Goal: Task Accomplishment & Management: Complete application form

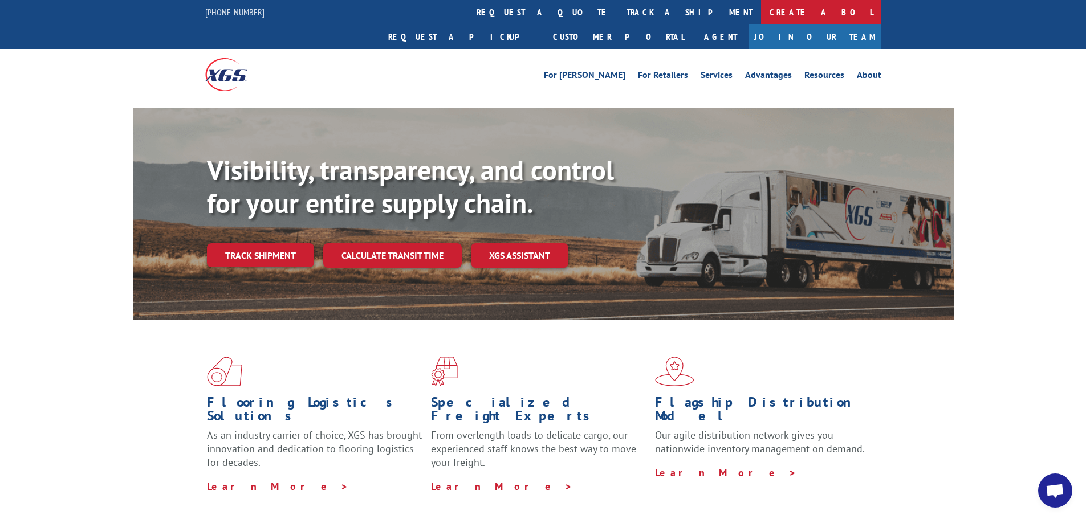
click at [761, 13] on link "Create a BOL" at bounding box center [821, 12] width 120 height 25
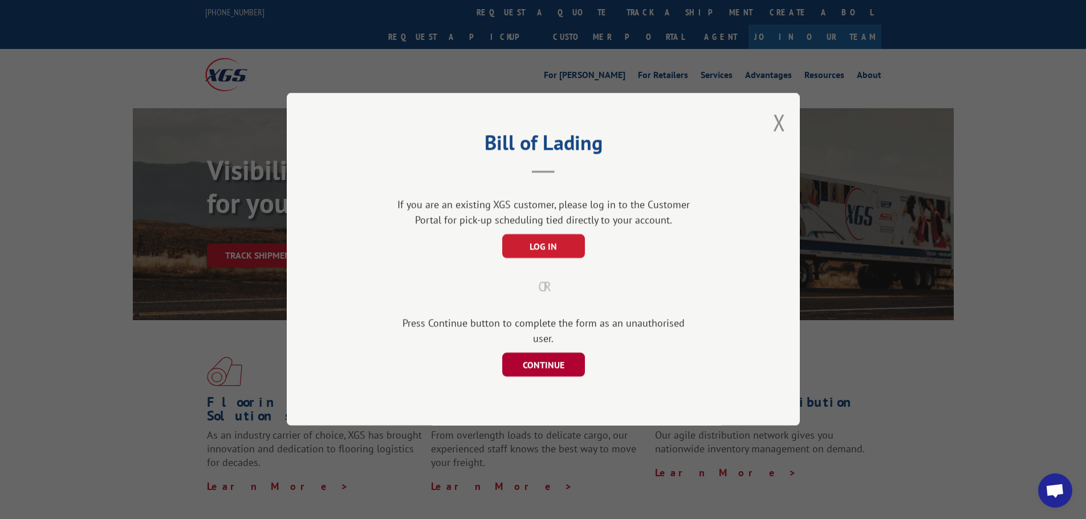
click at [520, 368] on button "CONTINUE" at bounding box center [543, 365] width 83 height 24
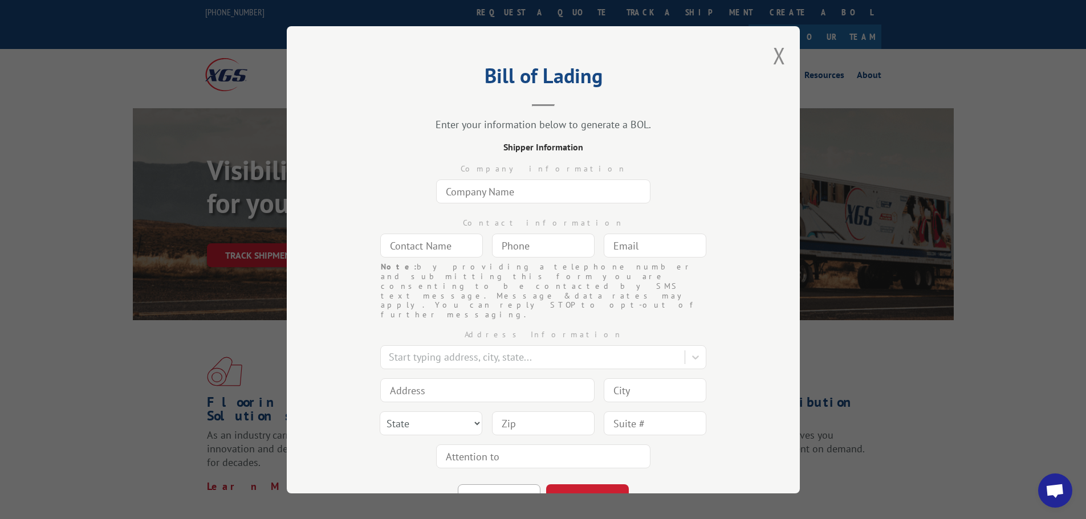
click at [483, 198] on input "text" at bounding box center [543, 192] width 214 height 24
type input "BJJ Lab Brazilian Jiu Jitsu"
type input "[PERSON_NAME]"
type input "[PHONE_NUMBER]"
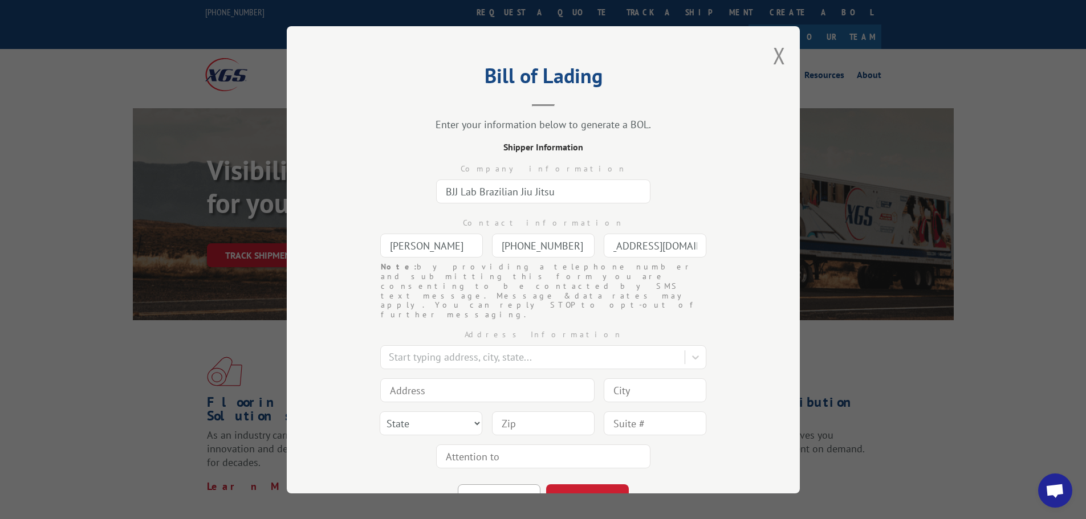
type input "[EMAIL_ADDRESS][DOMAIN_NAME]"
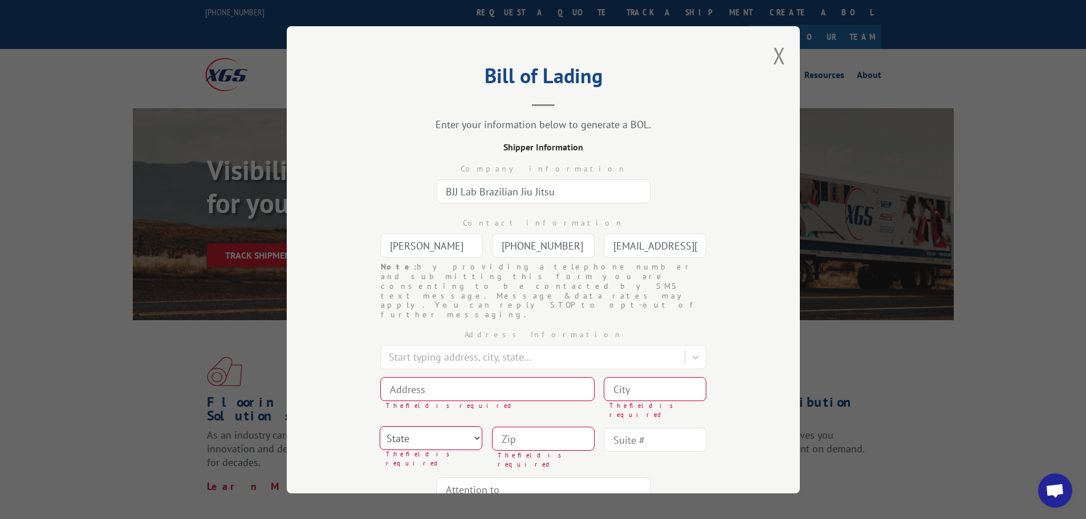
type input "7"
type input "[STREET_ADDRESS] Ste 26"
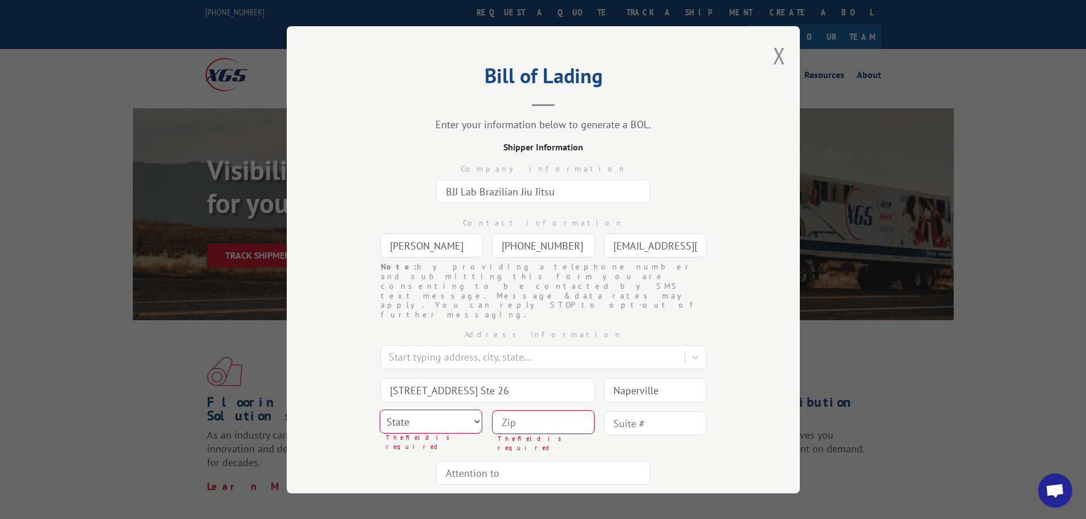
type input "Naperville"
click at [405, 409] on select "State [US_STATE] [US_STATE] [US_STATE] [US_STATE] [US_STATE] [US_STATE] [US_STA…" at bounding box center [431, 421] width 103 height 24
select select "IL"
click at [380, 409] on select "State [US_STATE] [US_STATE] [US_STATE] [US_STATE] [US_STATE] [US_STATE] [US_STA…" at bounding box center [431, 421] width 103 height 24
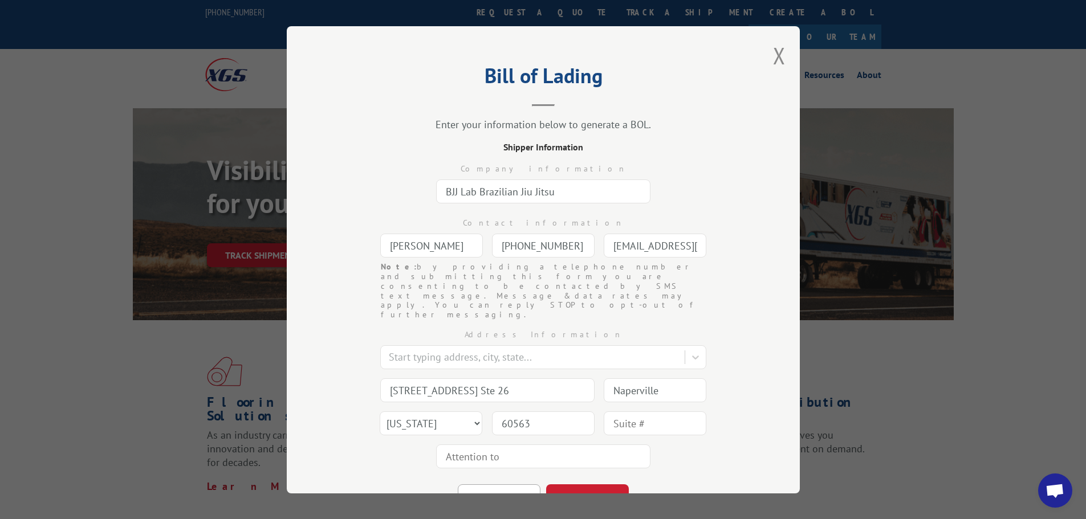
type input "60563"
type input "[PERSON_NAME]"
click at [583, 484] on button "CONTINUE" at bounding box center [587, 496] width 83 height 25
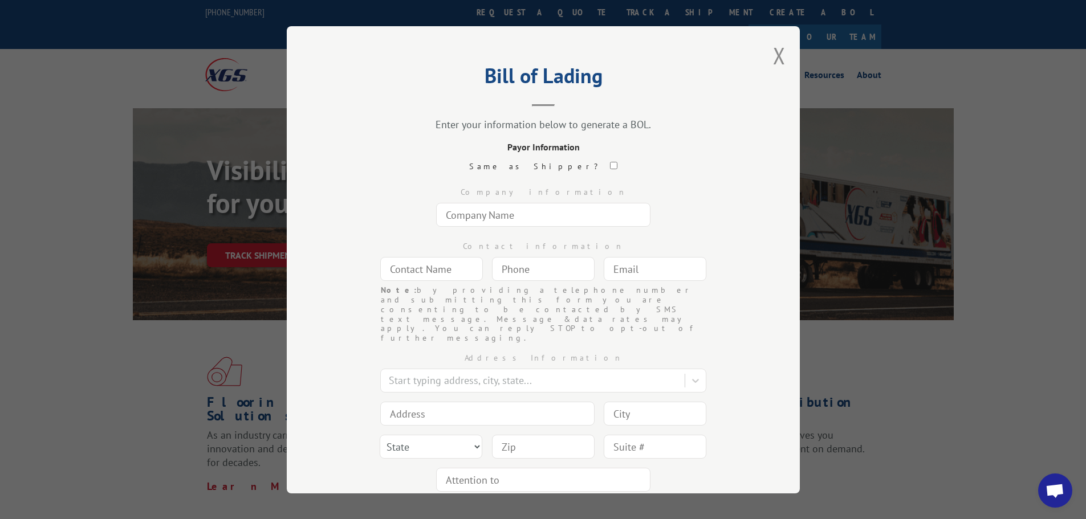
click at [509, 217] on input "text" at bounding box center [543, 215] width 214 height 24
type input "TURF FACTORY DIRECT"
click at [416, 276] on input "text" at bounding box center [431, 269] width 103 height 24
type input "[PERSON_NAME]"
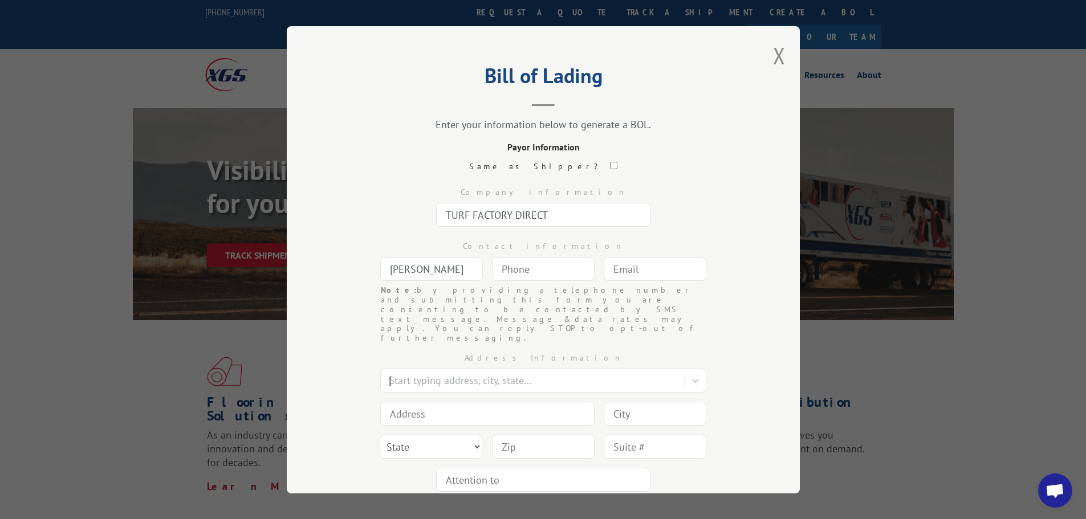
type input "[STREET_ADDRESS]"
type input "[PERSON_NAME]"
select select "GA"
type input "30720"
type input "(___) ___-____"
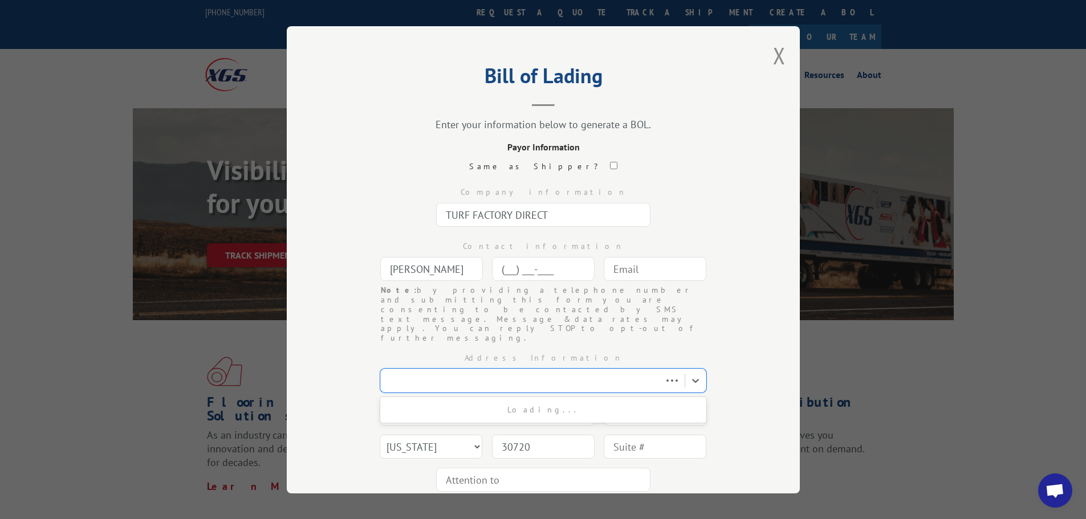
click at [546, 267] on input "(___) ___-____" at bounding box center [543, 269] width 103 height 24
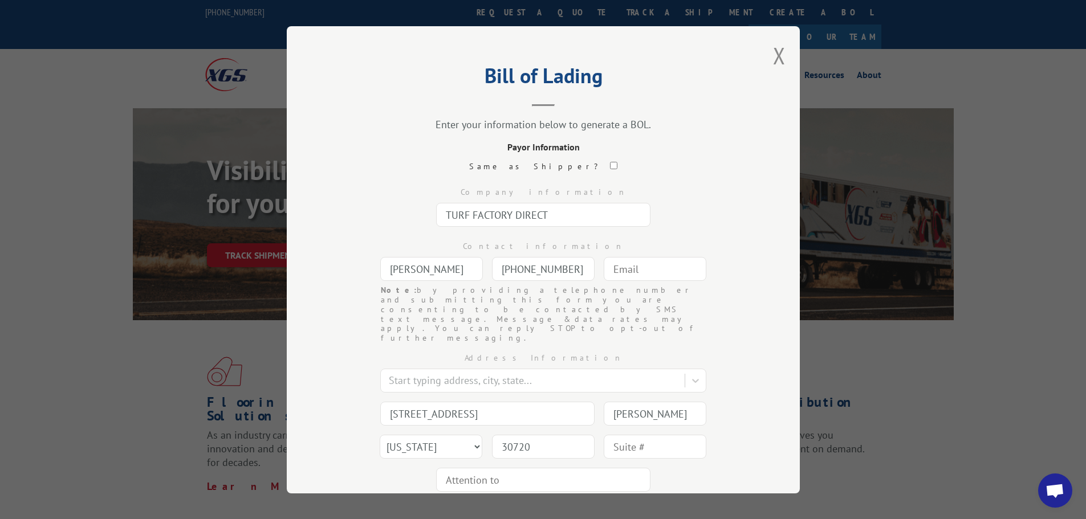
type input "[PHONE_NUMBER]"
type input "[PERSON_NAME][EMAIL_ADDRESS][PERSON_NAME][DOMAIN_NAME]"
drag, startPoint x: 499, startPoint y: 384, endPoint x: 315, endPoint y: 372, distance: 184.0
click at [315, 372] on div "Bill of Lading Enter your information below to generate a BOL. Payor Informatio…" at bounding box center [543, 260] width 513 height 468
type input "[STREET_ADDRESS][PERSON_NAME]"
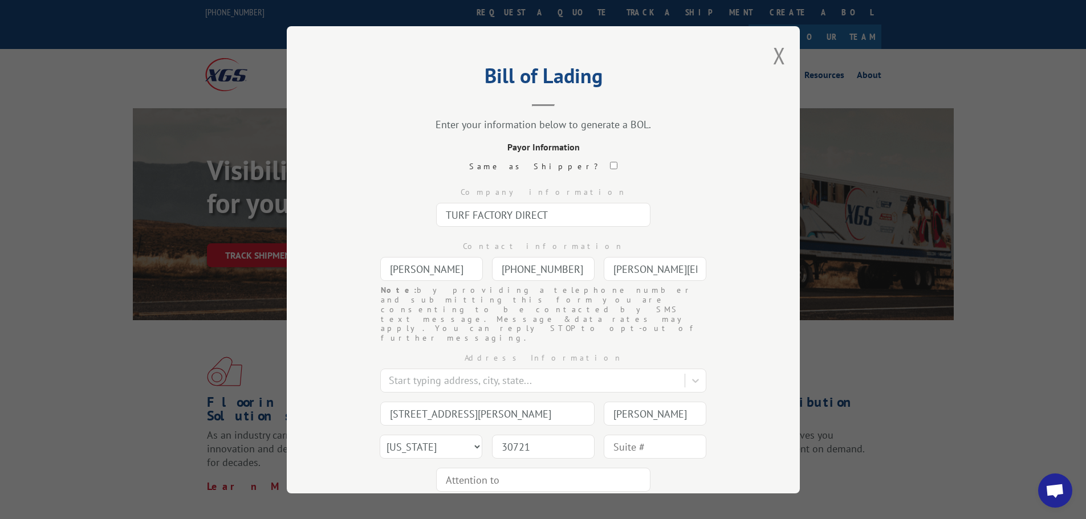
type input "30721"
type input "[PERSON_NAME]"
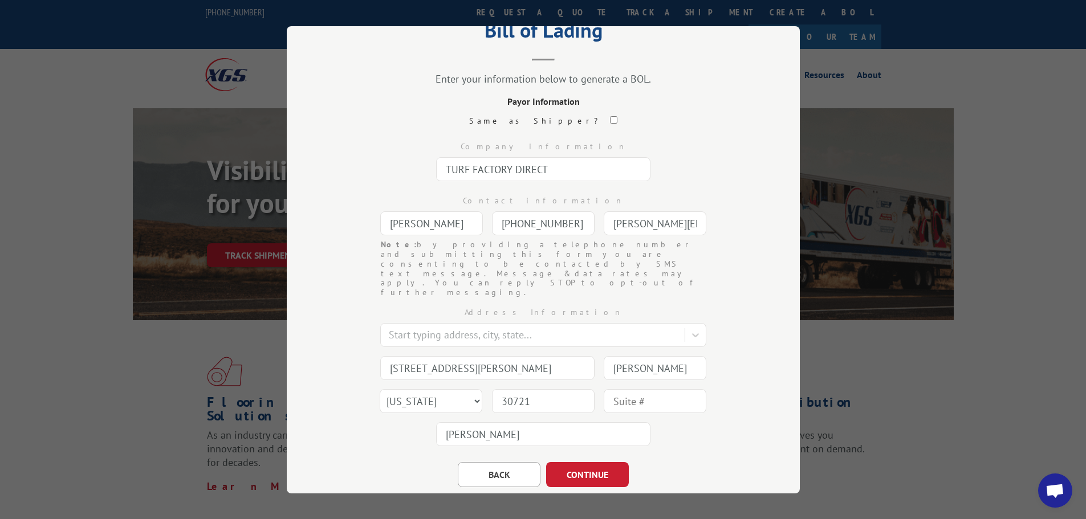
scroll to position [60, 0]
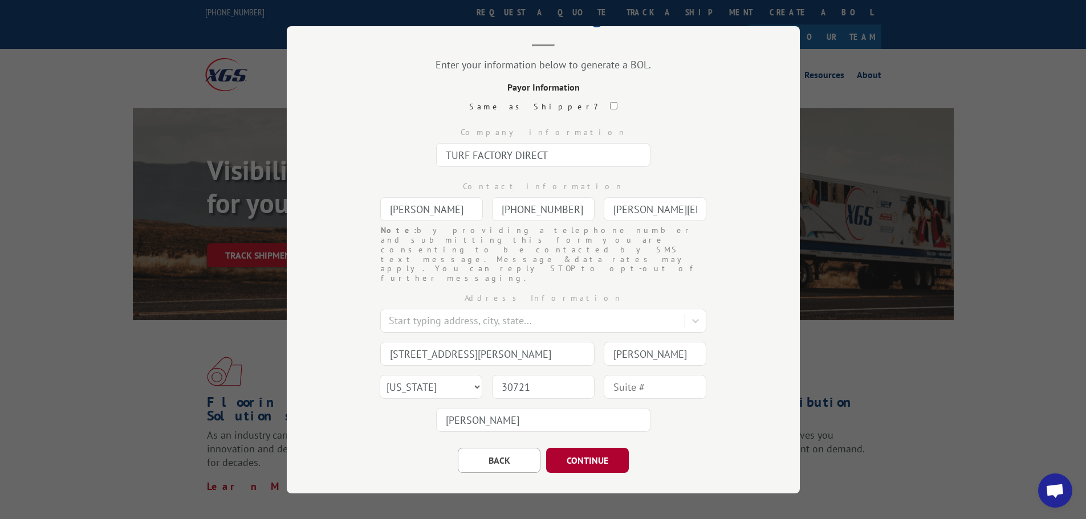
click at [559, 448] on button "CONTINUE" at bounding box center [587, 460] width 83 height 25
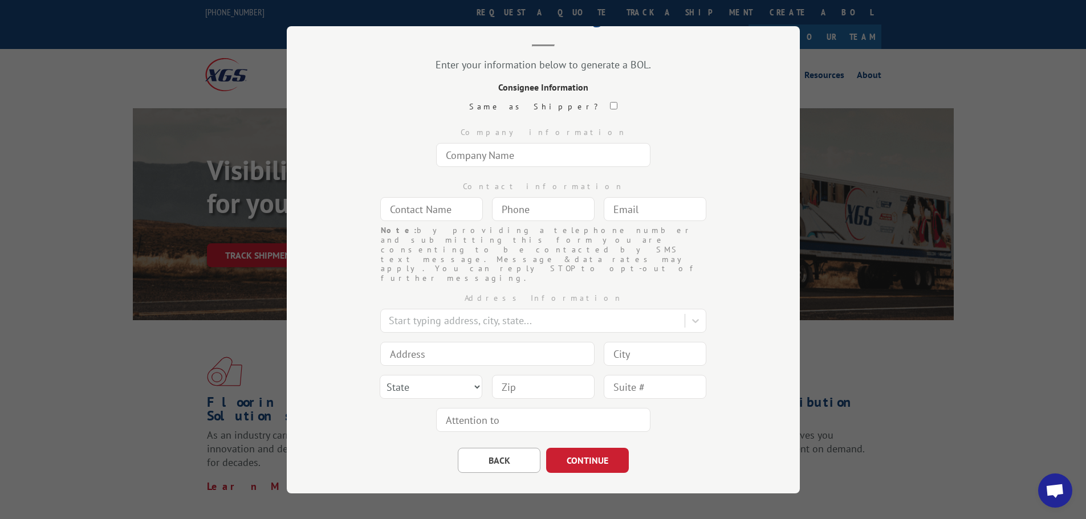
click at [499, 164] on input "text" at bounding box center [543, 155] width 214 height 24
type input "TURF FACTORY DIRECT"
click at [400, 215] on input "text" at bounding box center [431, 209] width 103 height 24
click at [379, 172] on div "Contact information Note: by providing a telephone number and submitting this f…" at bounding box center [543, 199] width 399 height 54
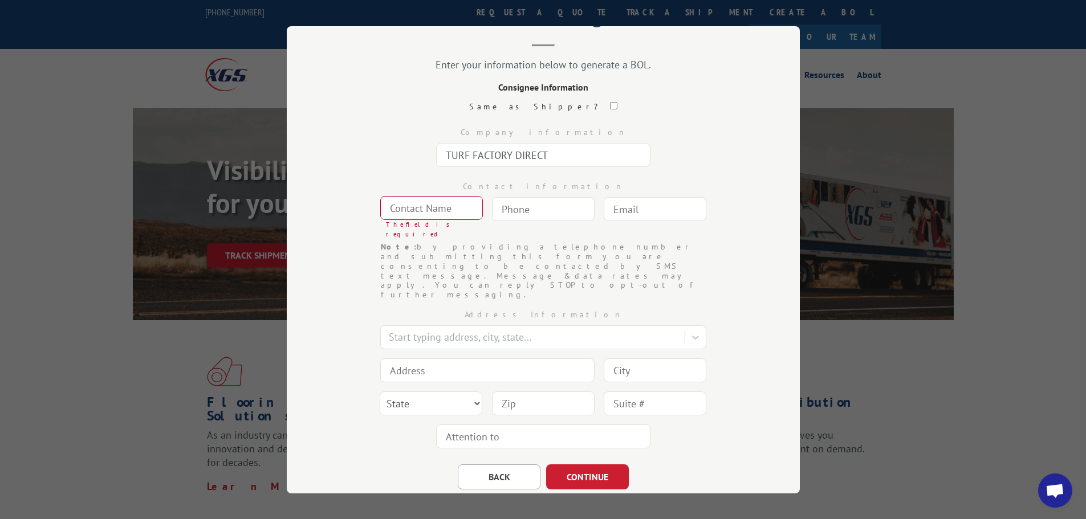
click at [396, 215] on input "text" at bounding box center [431, 208] width 103 height 24
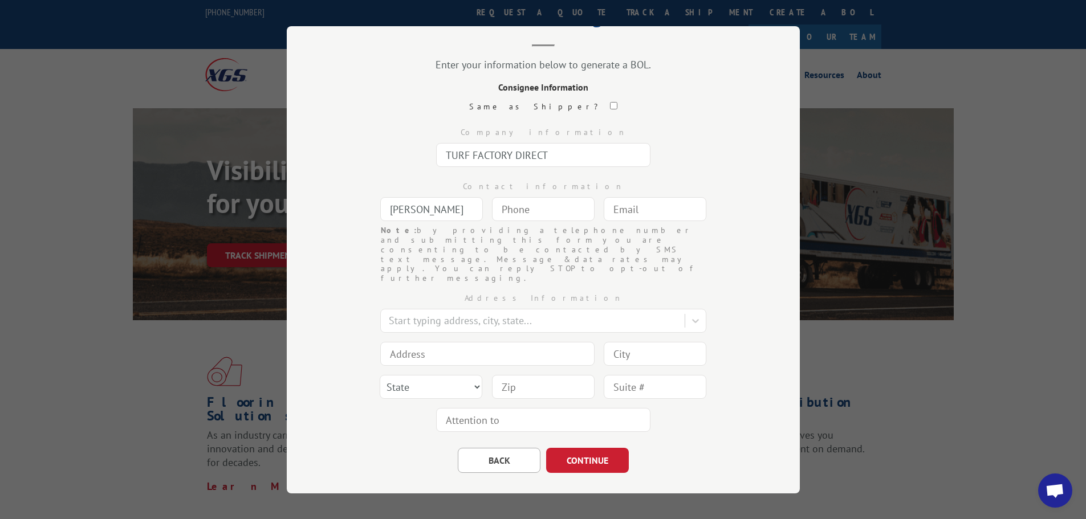
type input "[PERSON_NAME]"
type input "[PHONE_NUMBER]"
type input "[PERSON_NAME][EMAIL_ADDRESS][PERSON_NAME][DOMAIN_NAME]"
click at [457, 342] on input at bounding box center [487, 354] width 214 height 24
type input "[STREET_ADDRESS][PERSON_NAME]"
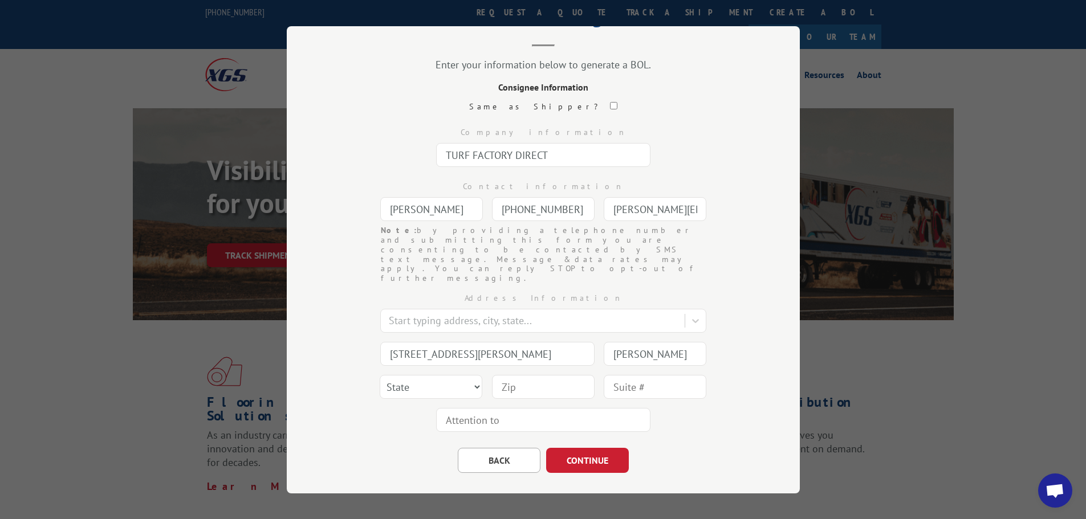
type input "[PERSON_NAME]"
select select "GA"
type input "30721"
type input "[PERSON_NAME]"
click at [583, 448] on button "CONTINUE" at bounding box center [587, 460] width 83 height 25
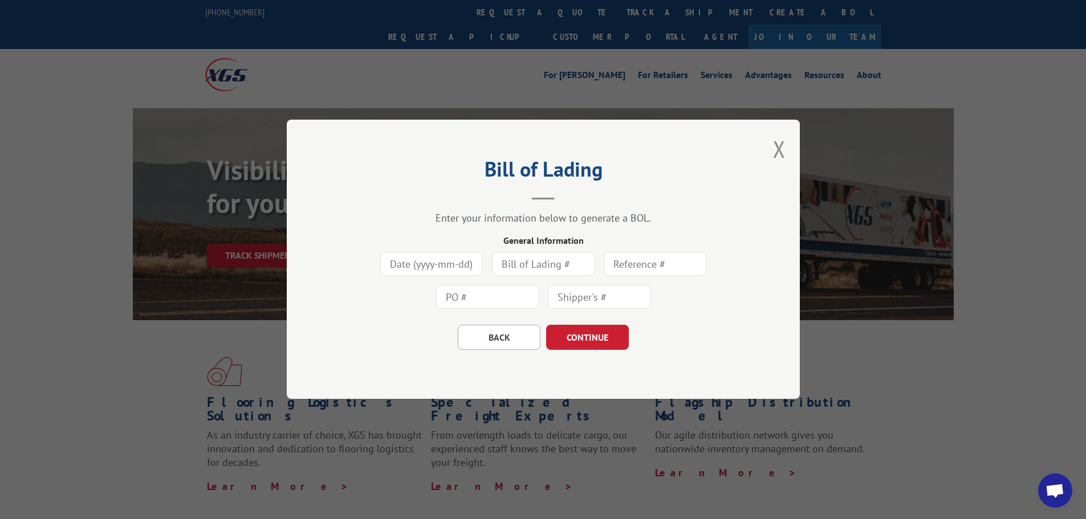
scroll to position [0, 0]
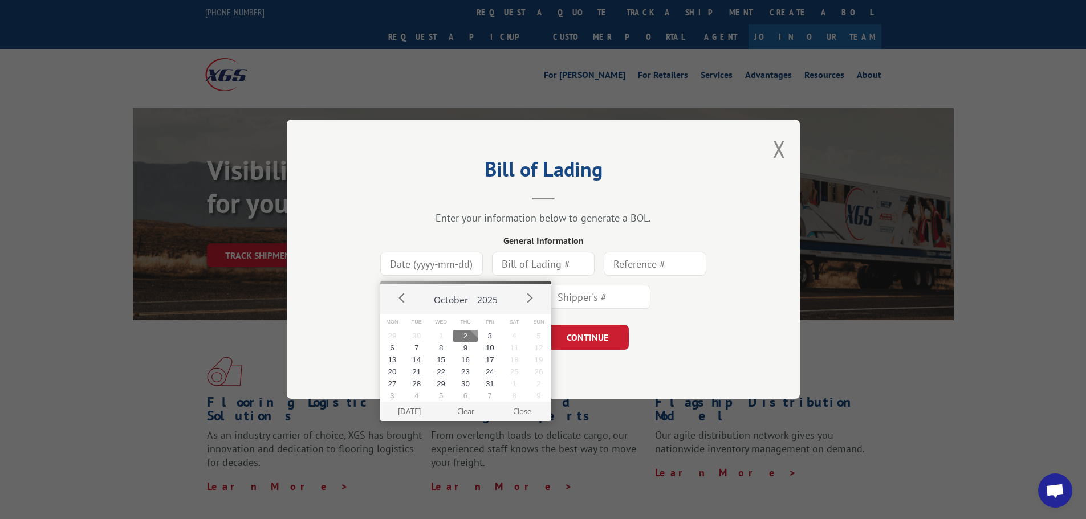
click at [447, 269] on input at bounding box center [431, 265] width 103 height 24
click at [468, 336] on button "2" at bounding box center [465, 336] width 25 height 12
type input "[DATE]"
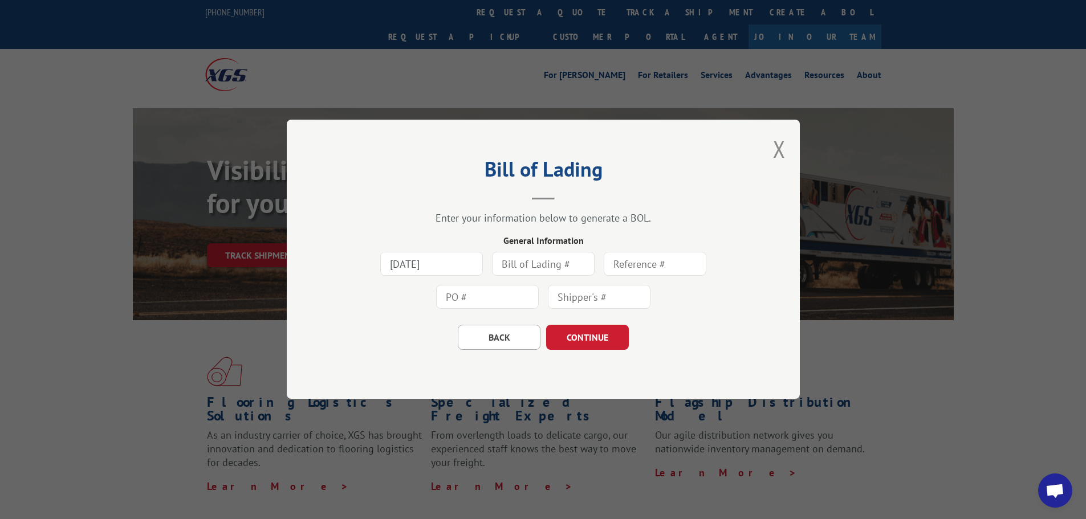
click at [524, 261] on input "text" at bounding box center [543, 265] width 103 height 24
type input "r"
type input "RMA TFD39039"
click at [605, 336] on button "CONTINUE" at bounding box center [587, 338] width 83 height 25
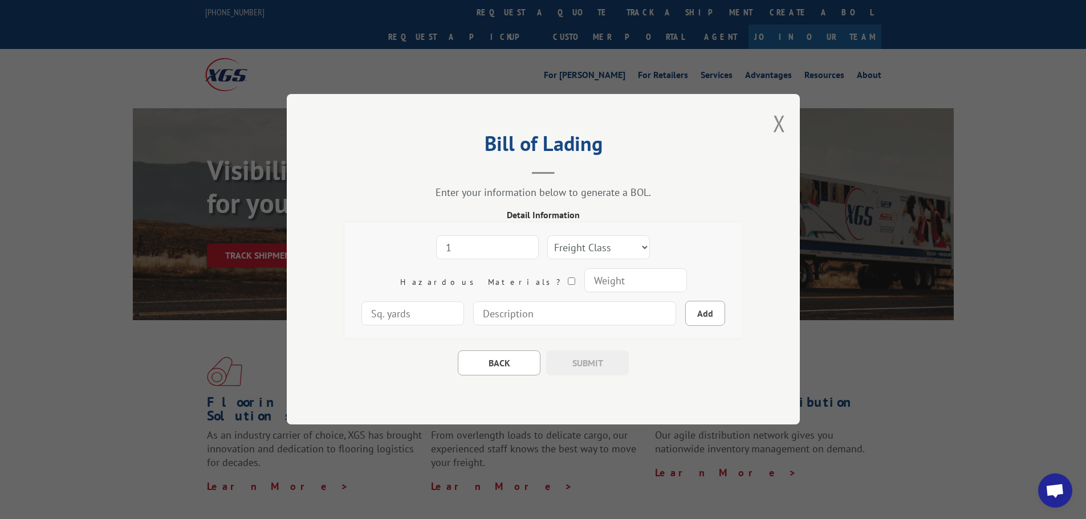
type input "1"
click at [483, 246] on input "1" at bounding box center [487, 248] width 103 height 24
drag, startPoint x: 553, startPoint y: 247, endPoint x: 559, endPoint y: 246, distance: 5.7
click at [553, 247] on select "Freight Class 50 55 60 65 70 77 85 92 100 110 125 150 175 200 250 300 400 500 C…" at bounding box center [598, 248] width 103 height 24
select select "100"
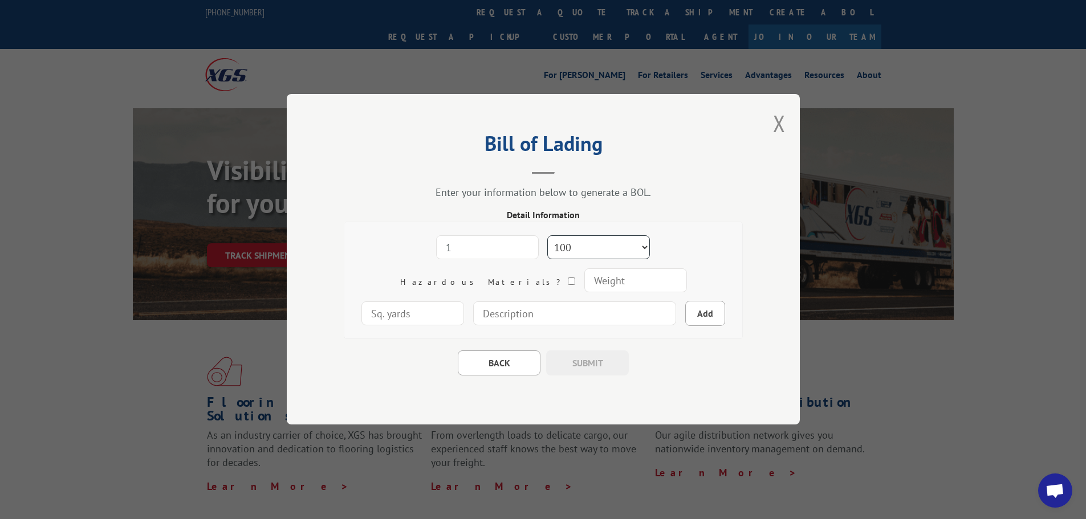
click at [547, 236] on select "Freight Class 50 55 60 65 70 77 85 92 100 110 125 150 175 200 250 300 400 500 C…" at bounding box center [598, 248] width 103 height 24
click at [584, 279] on input "number" at bounding box center [635, 281] width 103 height 24
type input "300"
type input "34"
type input "r"
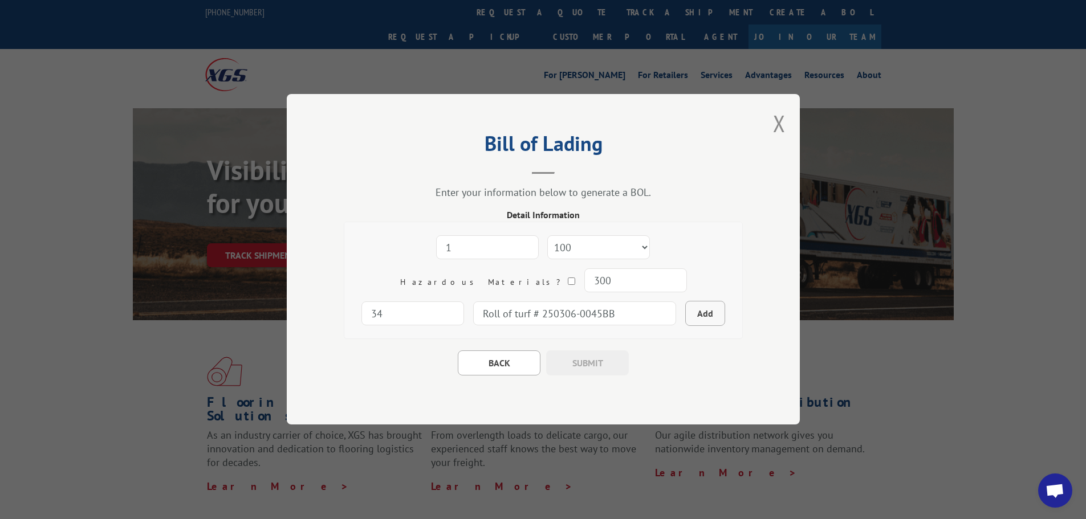
type input "Roll of turf # 250306-0045BB"
click at [685, 312] on button "Add" at bounding box center [705, 314] width 40 height 25
select select
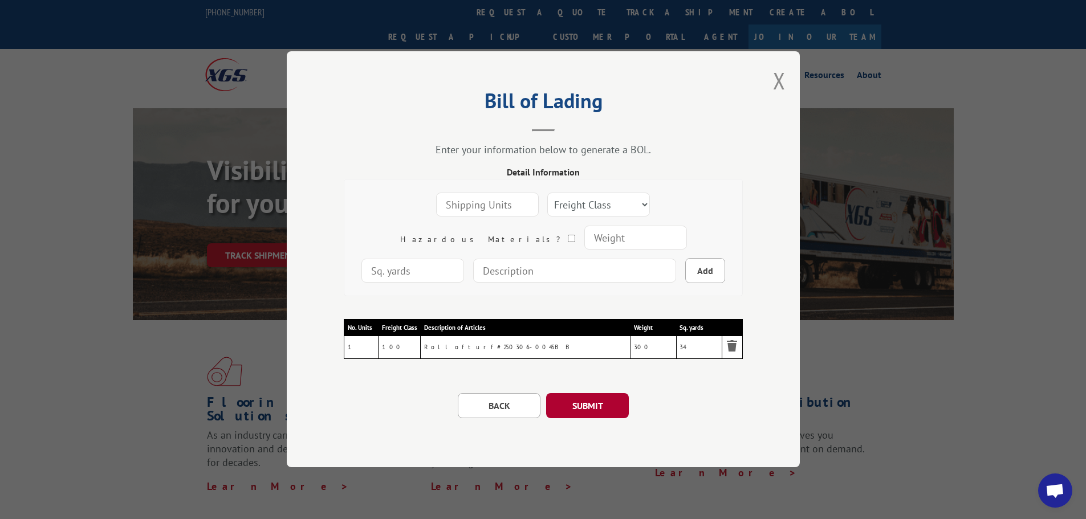
click at [596, 403] on button "SUBMIT" at bounding box center [587, 406] width 83 height 25
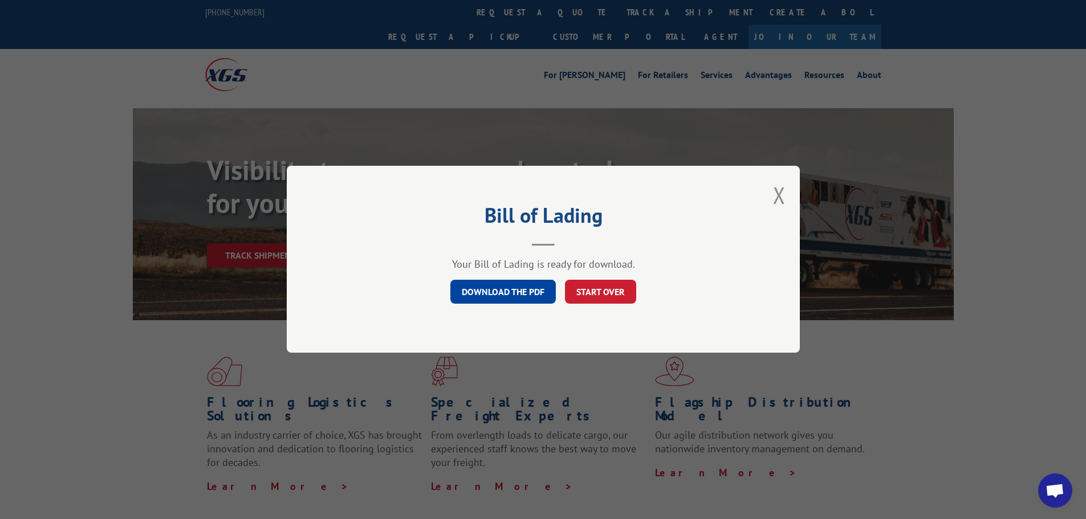
click at [519, 294] on link "DOWNLOAD THE PDF" at bounding box center [502, 293] width 105 height 24
click at [490, 292] on link "DOWNLOAD THE PDF" at bounding box center [502, 293] width 105 height 24
click at [783, 198] on button "Close modal" at bounding box center [779, 195] width 13 height 30
